Goal: Information Seeking & Learning: Learn about a topic

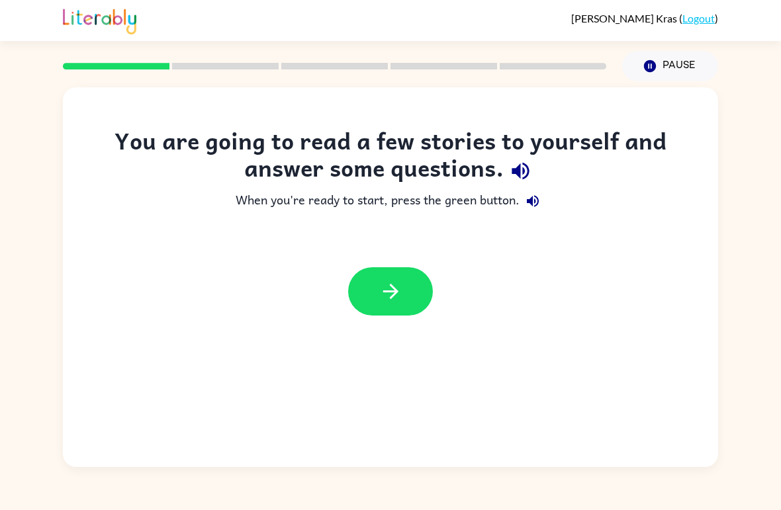
click at [398, 294] on icon "button" at bounding box center [390, 291] width 23 height 23
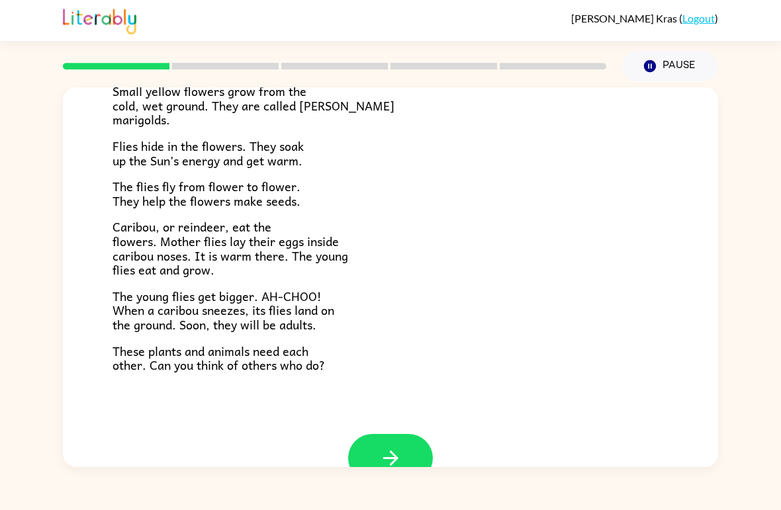
scroll to position [235, 0]
click at [382, 447] on icon "button" at bounding box center [390, 458] width 23 height 23
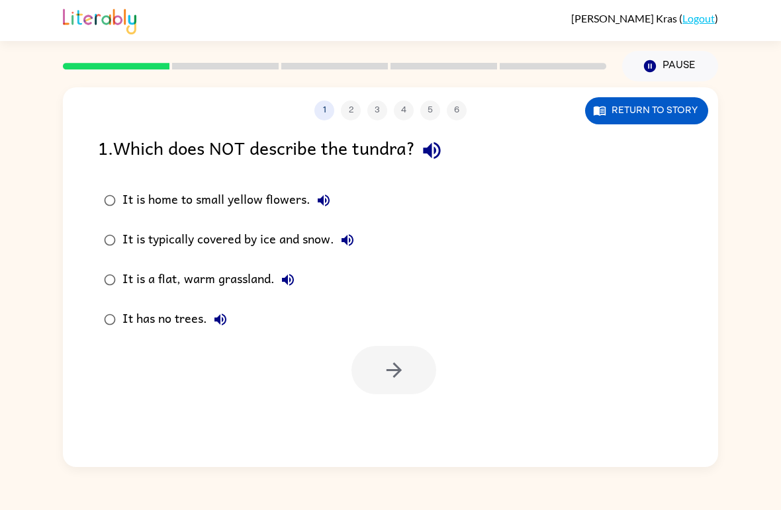
scroll to position [0, 0]
click at [629, 112] on button "Return to story" at bounding box center [646, 110] width 123 height 27
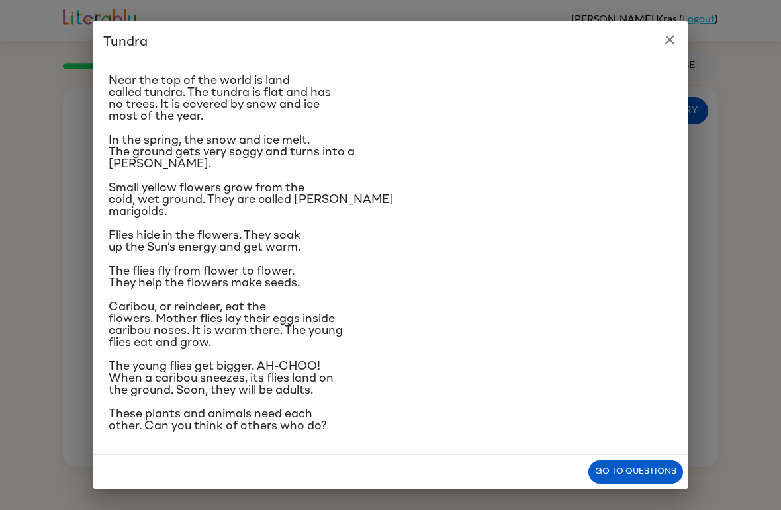
scroll to position [122, 0]
click at [629, 469] on button "Go to questions" at bounding box center [635, 471] width 95 height 23
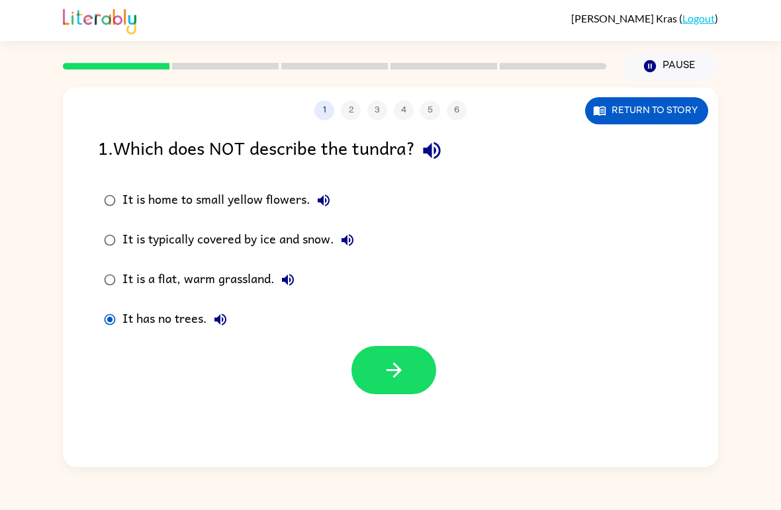
click at [401, 386] on button "button" at bounding box center [393, 370] width 85 height 48
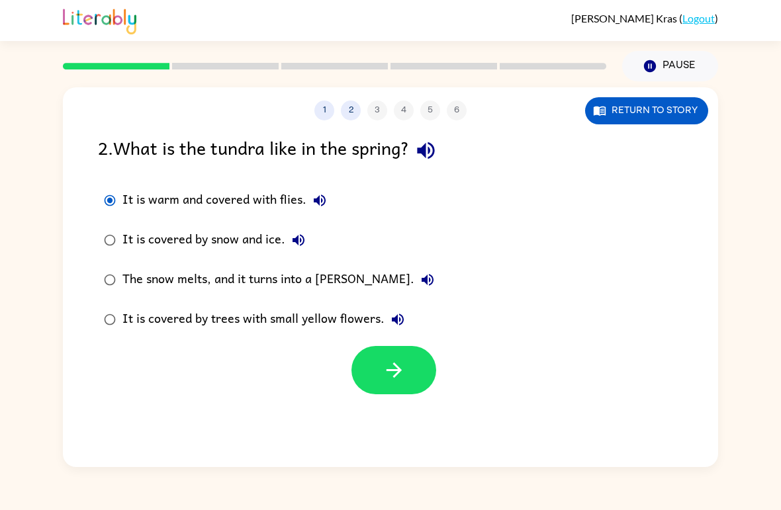
click at [382, 376] on icon "button" at bounding box center [393, 370] width 23 height 23
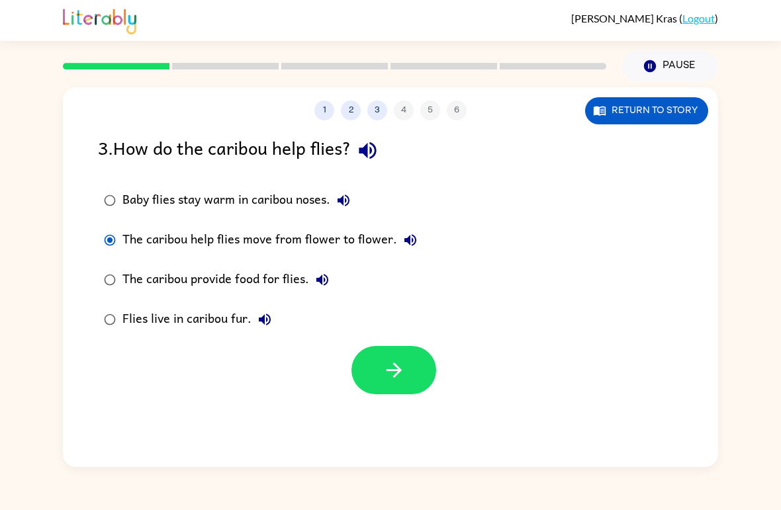
click at [372, 372] on button "button" at bounding box center [393, 370] width 85 height 48
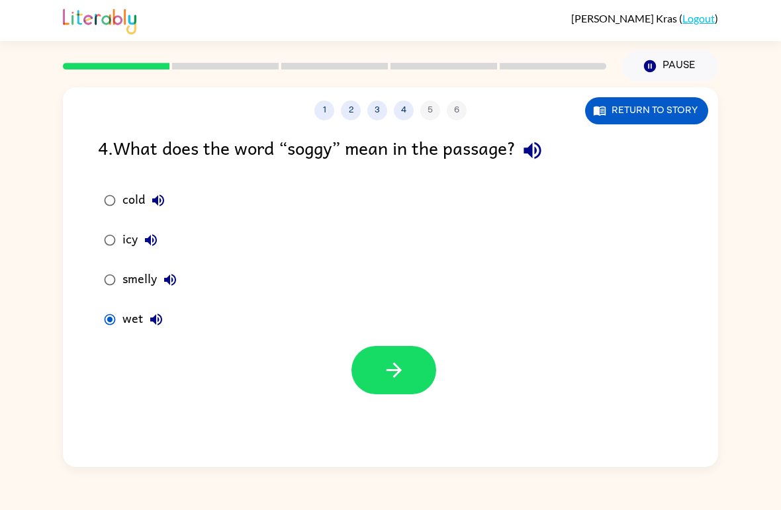
click at [379, 382] on button "button" at bounding box center [393, 370] width 85 height 48
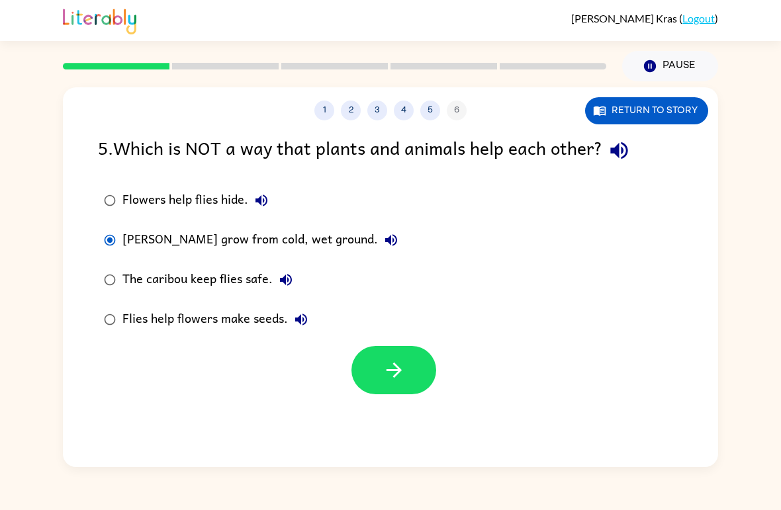
click at [388, 366] on icon "button" at bounding box center [393, 370] width 23 height 23
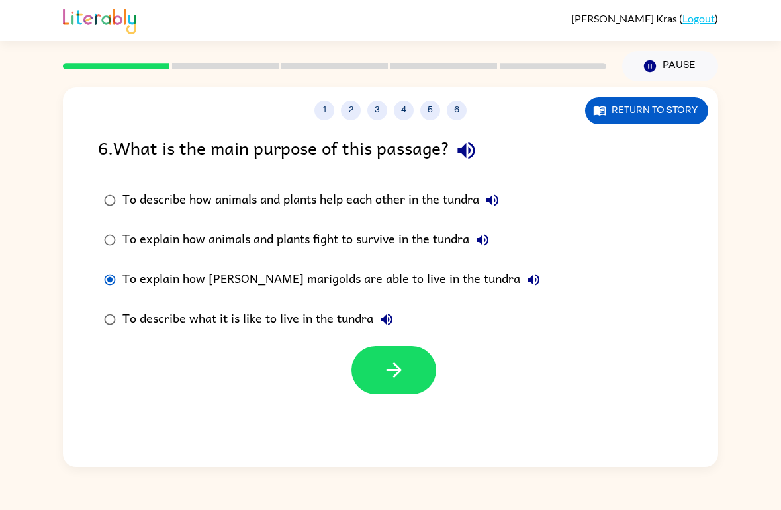
click at [372, 384] on button "button" at bounding box center [393, 370] width 85 height 48
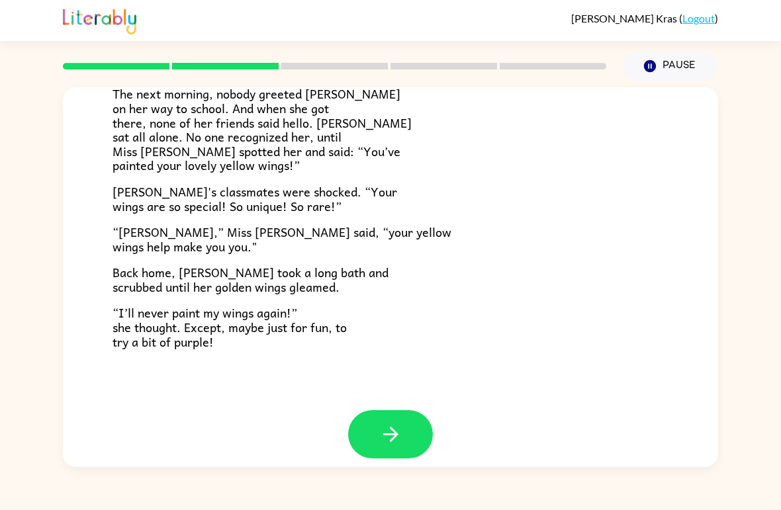
scroll to position [356, 0]
click at [396, 429] on icon "button" at bounding box center [390, 434] width 23 height 23
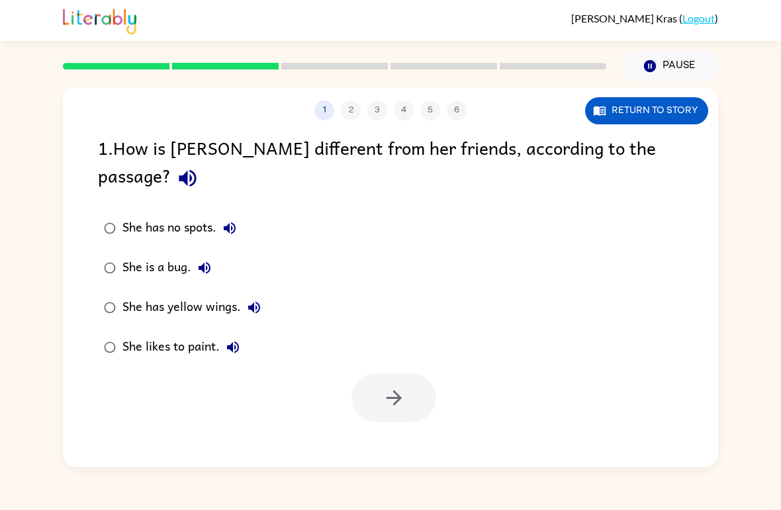
scroll to position [0, 0]
click at [126, 294] on div "She has yellow wings." at bounding box center [194, 307] width 145 height 26
click at [368, 374] on button "button" at bounding box center [393, 398] width 85 height 48
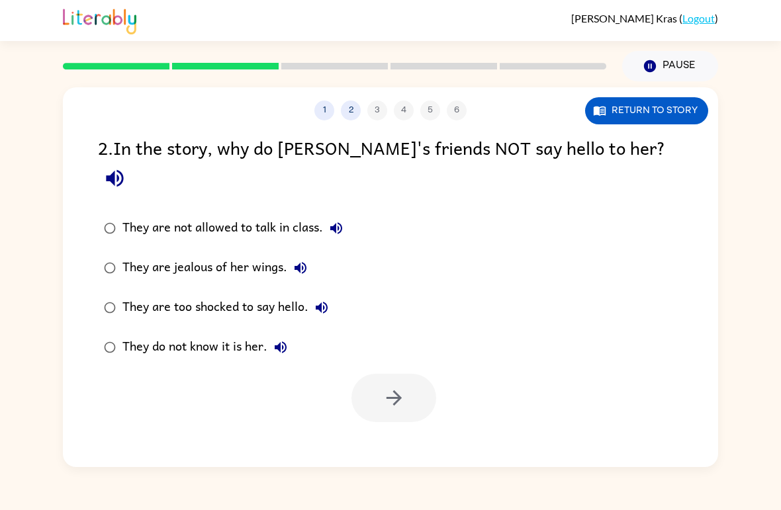
click at [148, 334] on div "They do not know it is her." at bounding box center [207, 347] width 171 height 26
click at [403, 386] on icon "button" at bounding box center [393, 397] width 23 height 23
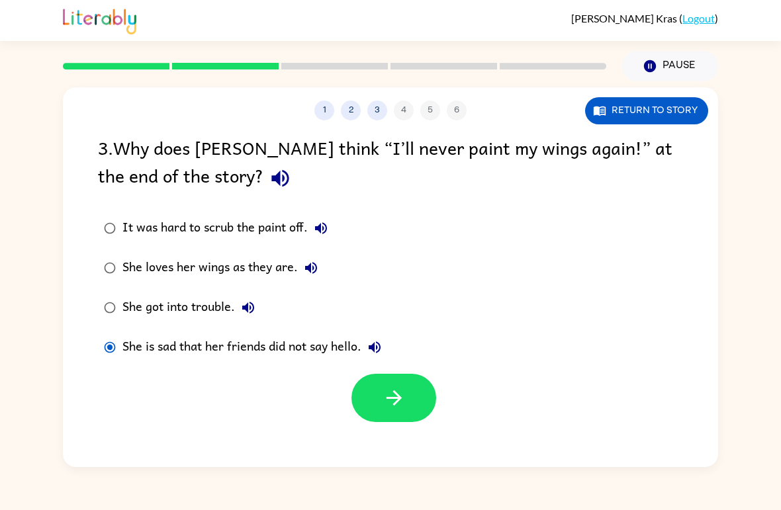
click at [386, 345] on button "She is sad that her friends did not say hello." at bounding box center [374, 347] width 26 height 26
click at [249, 306] on icon "button" at bounding box center [248, 308] width 16 height 16
click at [382, 406] on icon "button" at bounding box center [393, 397] width 23 height 23
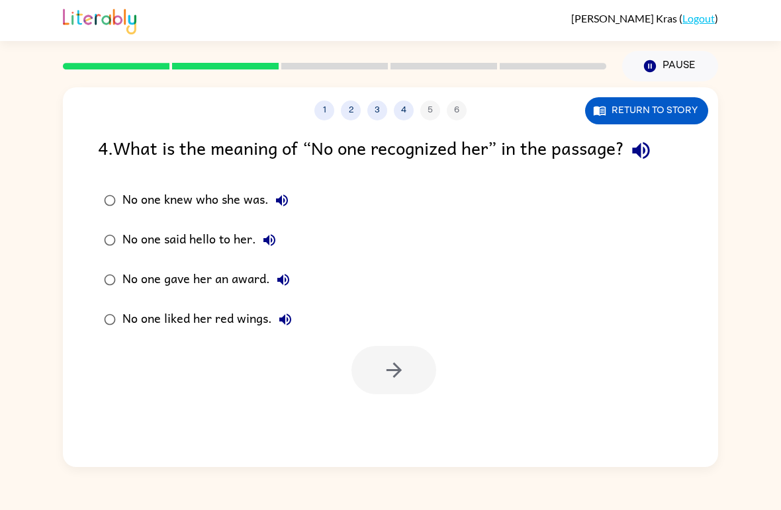
click at [646, 153] on icon "button" at bounding box center [640, 150] width 17 height 17
click at [277, 204] on icon "button" at bounding box center [282, 201] width 16 height 16
click at [379, 366] on button "button" at bounding box center [393, 370] width 85 height 48
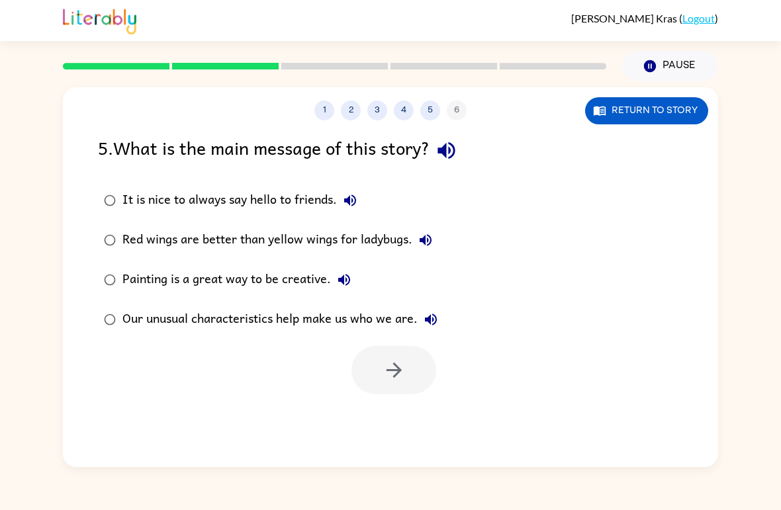
click at [458, 146] on icon "button" at bounding box center [446, 150] width 23 height 23
click at [393, 312] on div "Our unusual characteristics help make us who we are." at bounding box center [283, 319] width 322 height 26
click at [379, 363] on button "button" at bounding box center [393, 370] width 85 height 48
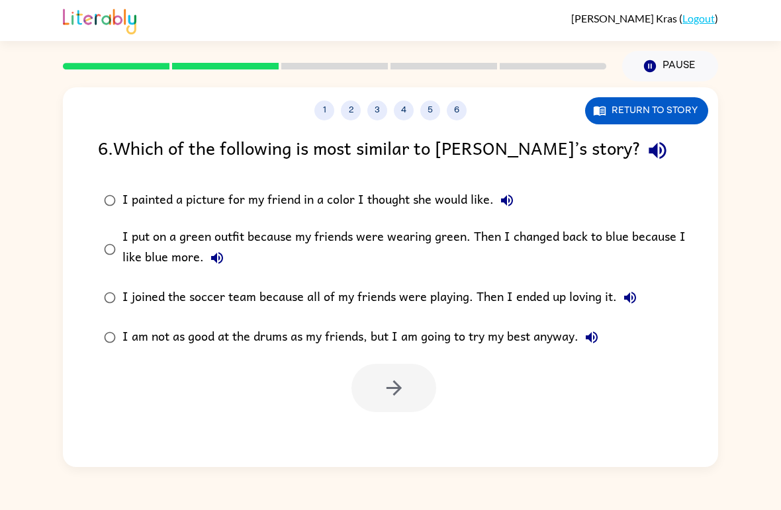
click at [648, 147] on icon "button" at bounding box center [656, 150] width 17 height 17
click at [209, 264] on icon "button" at bounding box center [217, 258] width 16 height 16
click at [500, 212] on button "I painted a picture for my friend in a color I thought she would like." at bounding box center [507, 200] width 26 height 26
click at [131, 196] on div "I painted a picture for my friend in a color I thought she would like." at bounding box center [321, 200] width 398 height 26
click at [402, 389] on icon "button" at bounding box center [393, 387] width 23 height 23
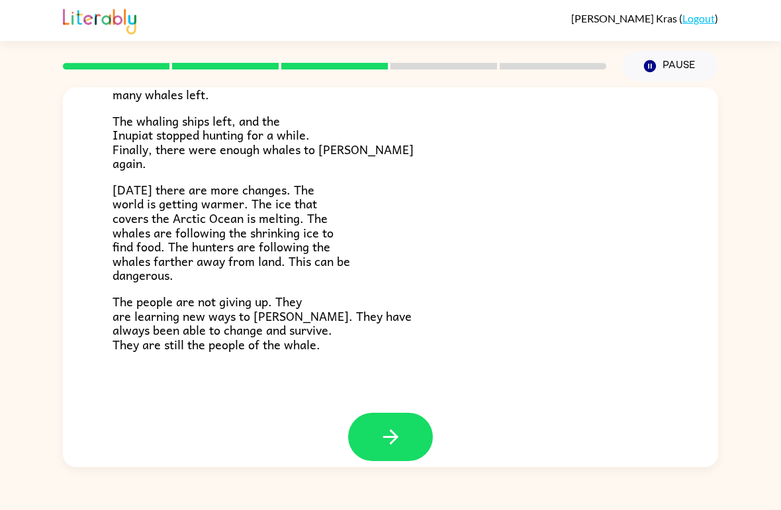
scroll to position [429, 0]
click at [375, 419] on button "button" at bounding box center [390, 437] width 85 height 48
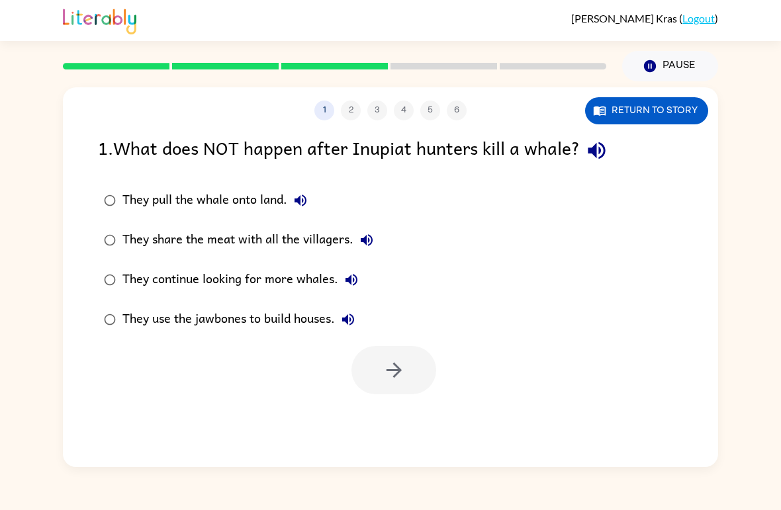
click at [608, 151] on icon "button" at bounding box center [596, 150] width 23 height 23
click at [214, 327] on div "They use the jawbones to build houses." at bounding box center [241, 319] width 239 height 26
click at [388, 378] on icon "button" at bounding box center [393, 370] width 23 height 23
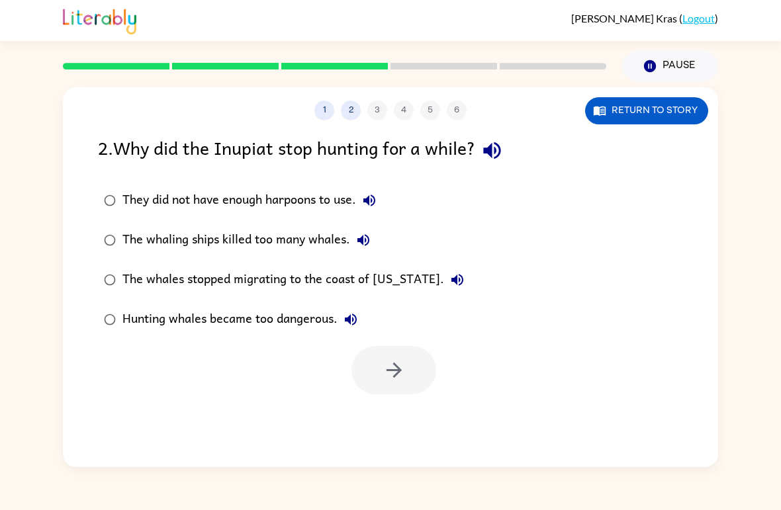
click at [500, 146] on icon "button" at bounding box center [491, 150] width 23 height 23
click at [173, 240] on div "The whaling ships killed too many whales." at bounding box center [249, 240] width 254 height 26
click at [395, 369] on icon "button" at bounding box center [393, 370] width 23 height 23
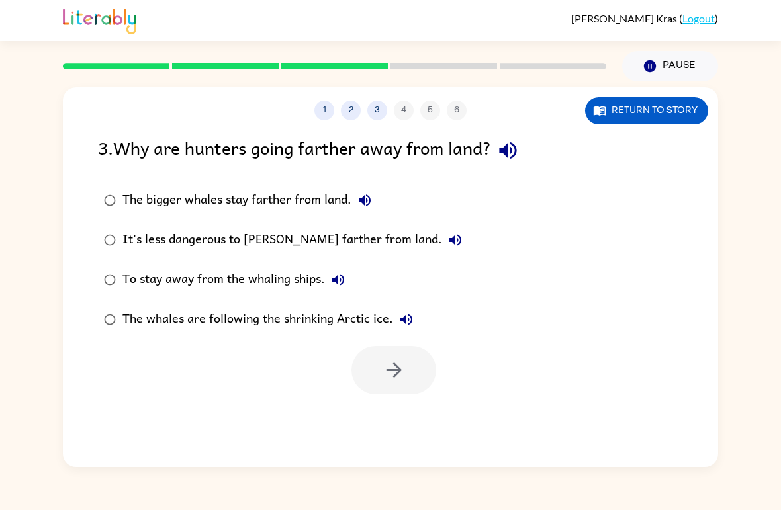
click at [519, 146] on icon "button" at bounding box center [507, 150] width 23 height 23
click at [372, 193] on button "The bigger whales stay farther from land." at bounding box center [364, 200] width 26 height 26
click at [447, 241] on icon "button" at bounding box center [455, 240] width 16 height 16
click at [384, 384] on button "button" at bounding box center [393, 370] width 85 height 48
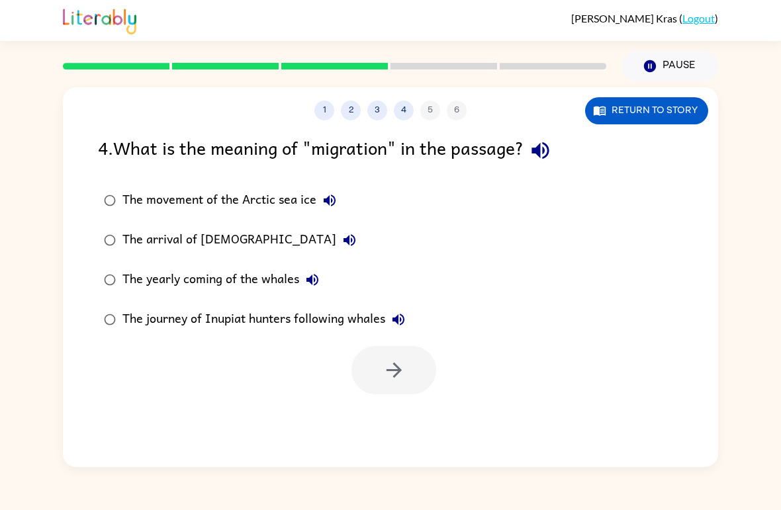
click at [544, 151] on icon "button" at bounding box center [539, 150] width 17 height 17
click at [144, 245] on div "The arrival of [DEMOGRAPHIC_DATA]" at bounding box center [242, 240] width 240 height 26
click at [281, 261] on label "The yearly coming of the whales" at bounding box center [254, 280] width 327 height 40
click at [256, 245] on div "The arrival of [DEMOGRAPHIC_DATA]" at bounding box center [242, 240] width 240 height 26
click at [336, 243] on button "The arrival of [DEMOGRAPHIC_DATA]" at bounding box center [349, 240] width 26 height 26
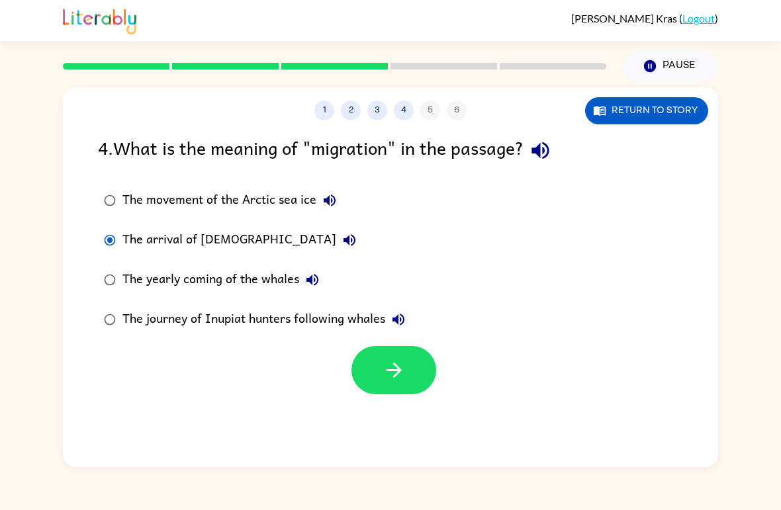
click at [206, 290] on div "The yearly coming of the whales" at bounding box center [223, 280] width 203 height 26
click at [380, 370] on button "button" at bounding box center [393, 370] width 85 height 48
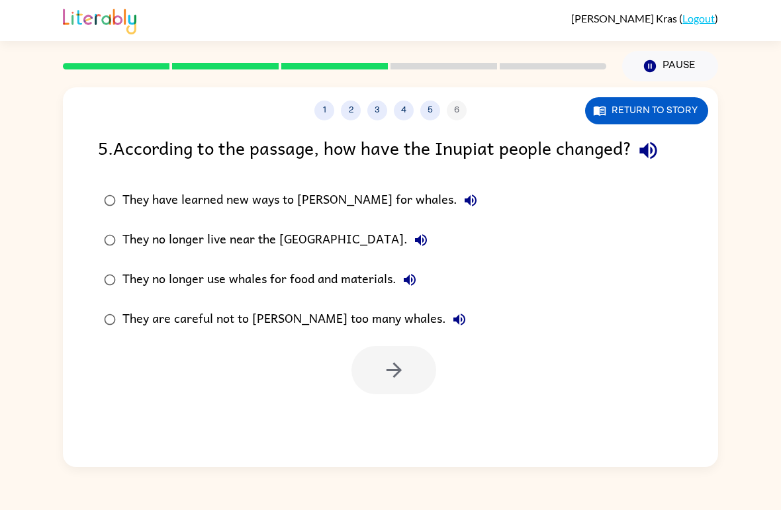
click at [645, 143] on icon "button" at bounding box center [647, 150] width 23 height 23
click at [402, 245] on label "They no longer live near the [GEOGRAPHIC_DATA]." at bounding box center [291, 240] width 400 height 40
click at [464, 204] on icon "button" at bounding box center [470, 200] width 12 height 12
click at [315, 193] on div "They have learned new ways to [PERSON_NAME] for whales." at bounding box center [302, 200] width 361 height 26
click at [391, 378] on icon "button" at bounding box center [393, 370] width 23 height 23
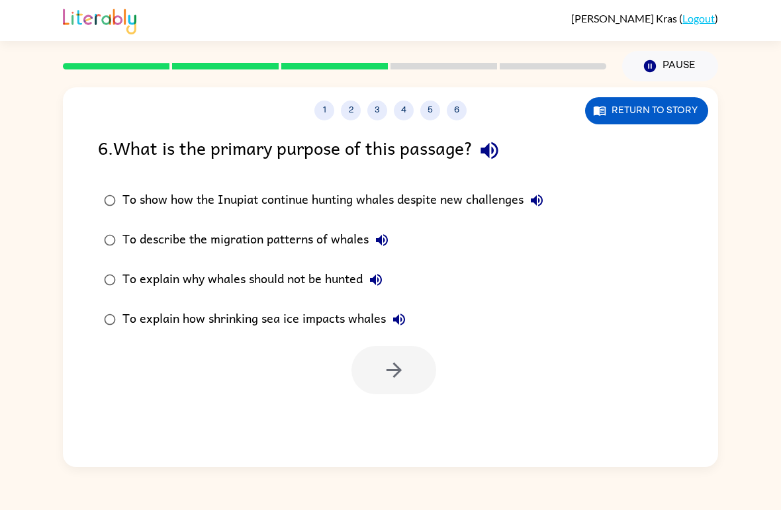
click at [497, 144] on icon "button" at bounding box center [488, 150] width 17 height 17
click at [531, 202] on icon "button" at bounding box center [537, 201] width 16 height 16
click at [382, 248] on icon "button" at bounding box center [382, 240] width 16 height 16
click at [388, 288] on button "To explain why whales should not be hunted" at bounding box center [376, 280] width 26 height 26
click at [298, 248] on div "To describe the migration patterns of whales" at bounding box center [258, 240] width 273 height 26
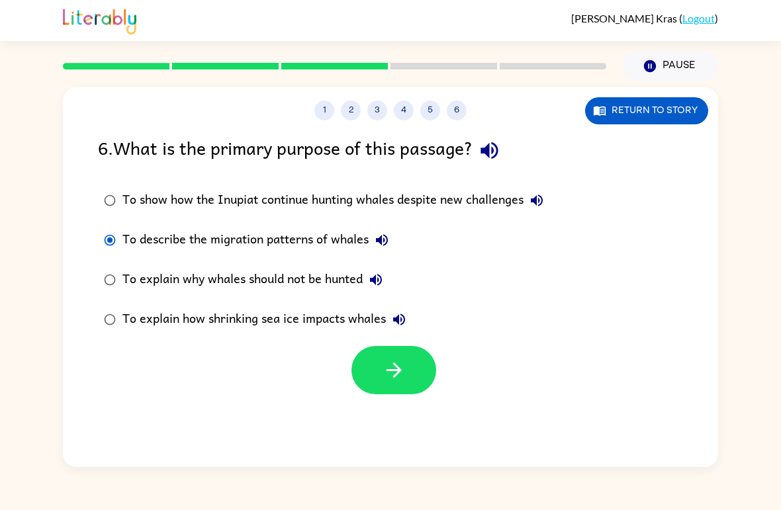
click at [396, 374] on icon "button" at bounding box center [393, 370] width 15 height 15
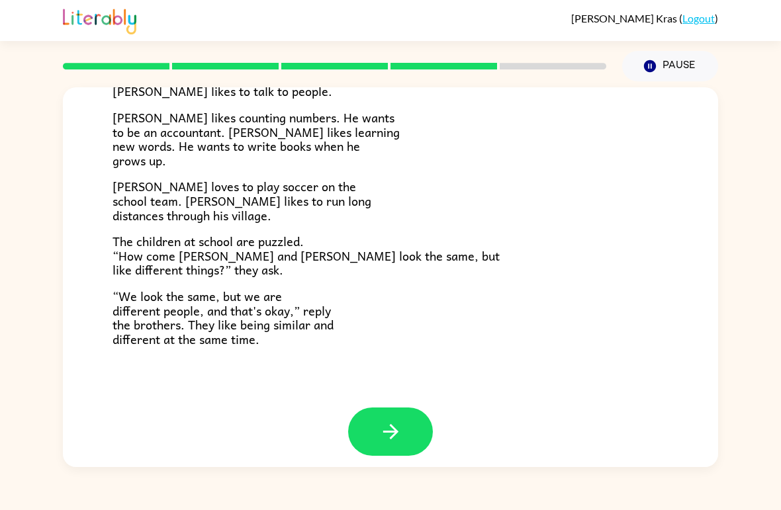
scroll to position [275, 0]
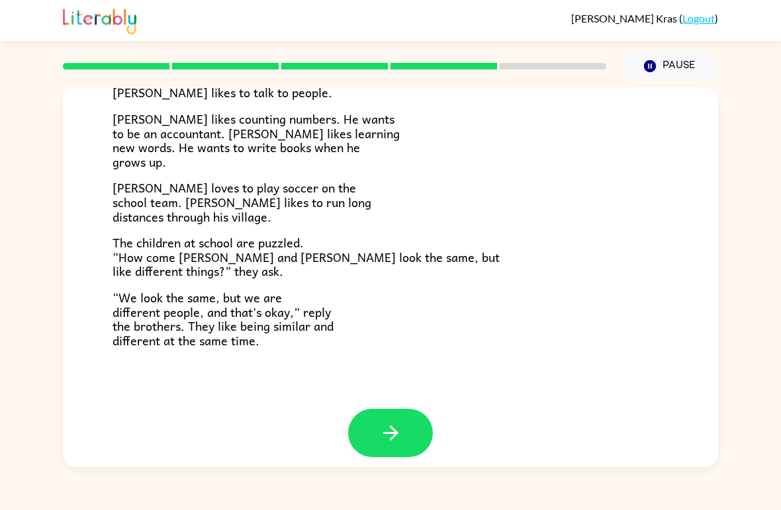
click at [372, 436] on button "button" at bounding box center [390, 433] width 85 height 48
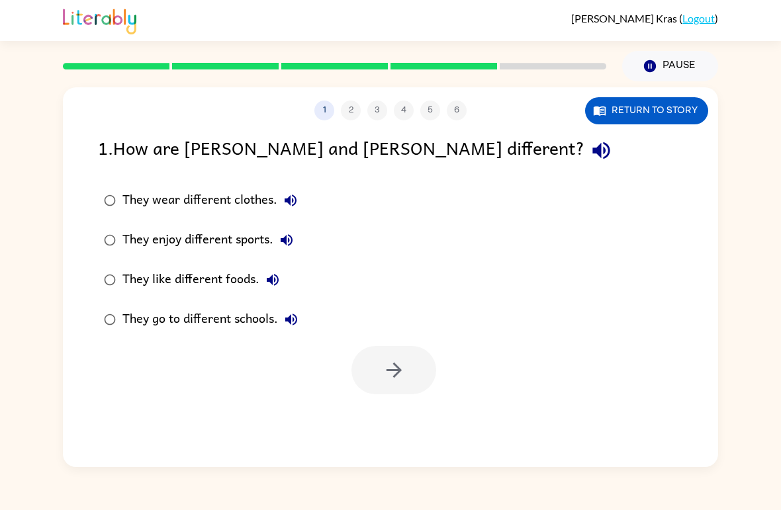
scroll to position [0, 0]
click at [234, 258] on label "They enjoy different sports." at bounding box center [201, 240] width 220 height 40
click at [249, 230] on div "They enjoy different sports." at bounding box center [210, 240] width 177 height 26
click at [386, 378] on icon "button" at bounding box center [393, 370] width 23 height 23
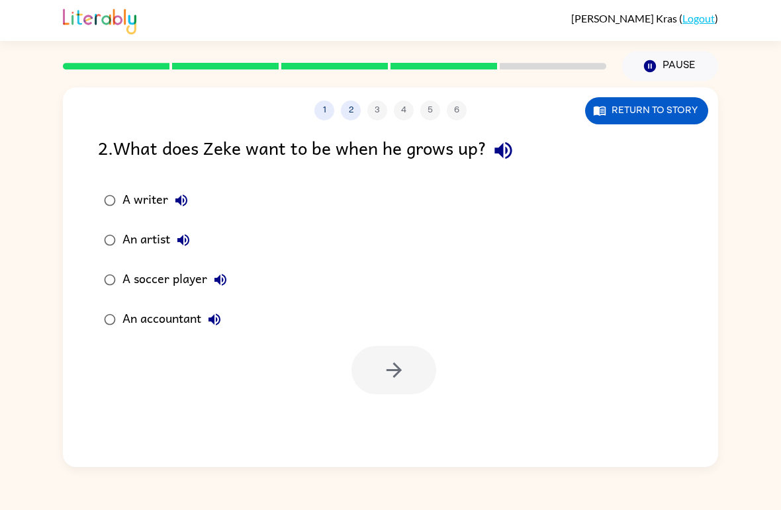
click at [502, 153] on icon "button" at bounding box center [502, 150] width 17 height 17
click at [134, 282] on div "A soccer player" at bounding box center [177, 280] width 111 height 26
click at [386, 355] on button "button" at bounding box center [393, 370] width 85 height 48
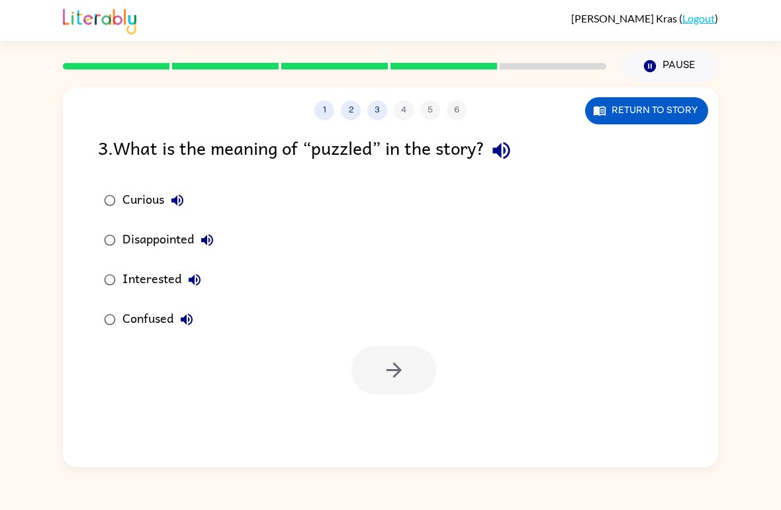
click at [493, 160] on button "button" at bounding box center [501, 151] width 34 height 34
click at [403, 373] on icon "button" at bounding box center [393, 370] width 23 height 23
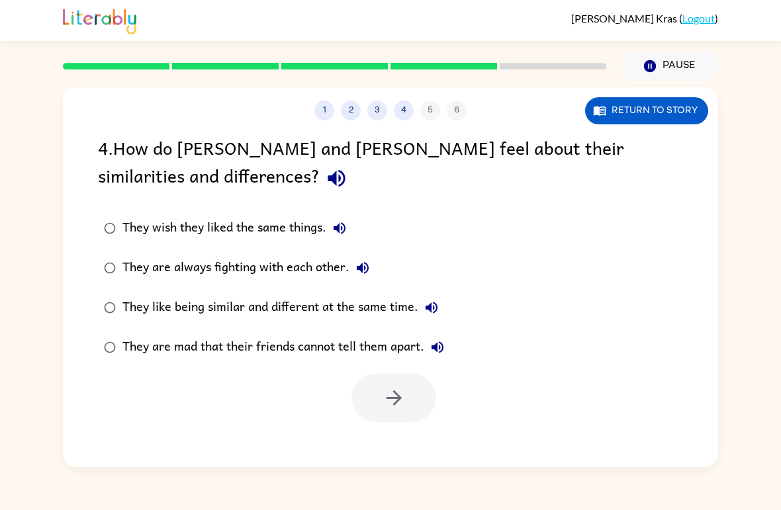
click at [325, 174] on icon "button" at bounding box center [336, 178] width 23 height 23
click at [231, 310] on div "They like being similar and different at the same time." at bounding box center [283, 307] width 322 height 26
click at [377, 406] on button "button" at bounding box center [393, 398] width 85 height 48
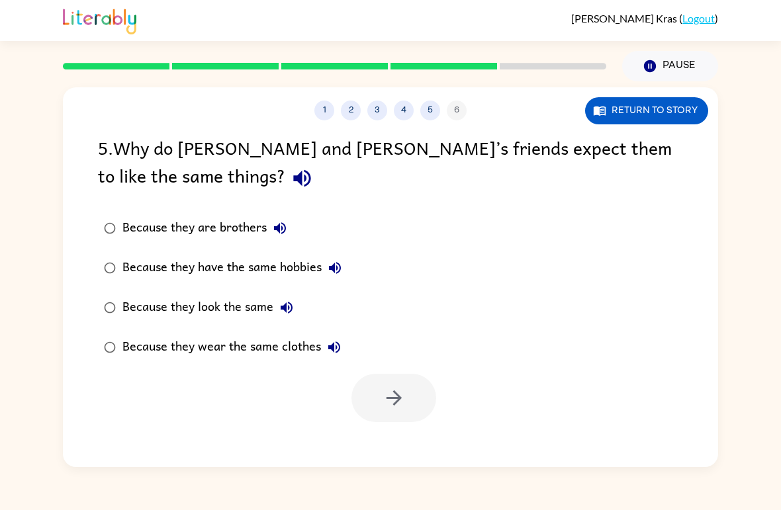
click at [290, 181] on icon "button" at bounding box center [301, 178] width 23 height 23
click at [185, 318] on div "Because they look the same" at bounding box center [210, 307] width 177 height 26
click at [384, 389] on icon "button" at bounding box center [393, 397] width 23 height 23
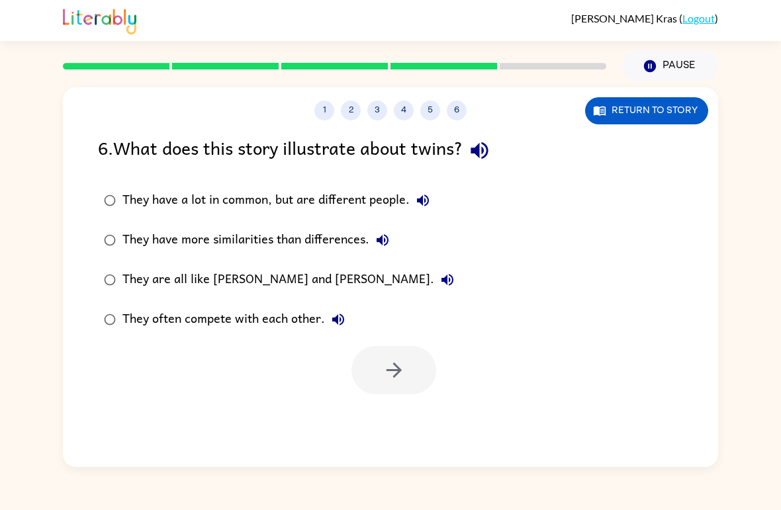
click at [491, 143] on icon "button" at bounding box center [479, 150] width 23 height 23
click at [415, 196] on icon "button" at bounding box center [423, 201] width 16 height 16
click at [139, 206] on div "They have a lot in common, but are different people." at bounding box center [279, 200] width 314 height 26
click at [398, 378] on icon "button" at bounding box center [393, 370] width 23 height 23
